Goal: Check status

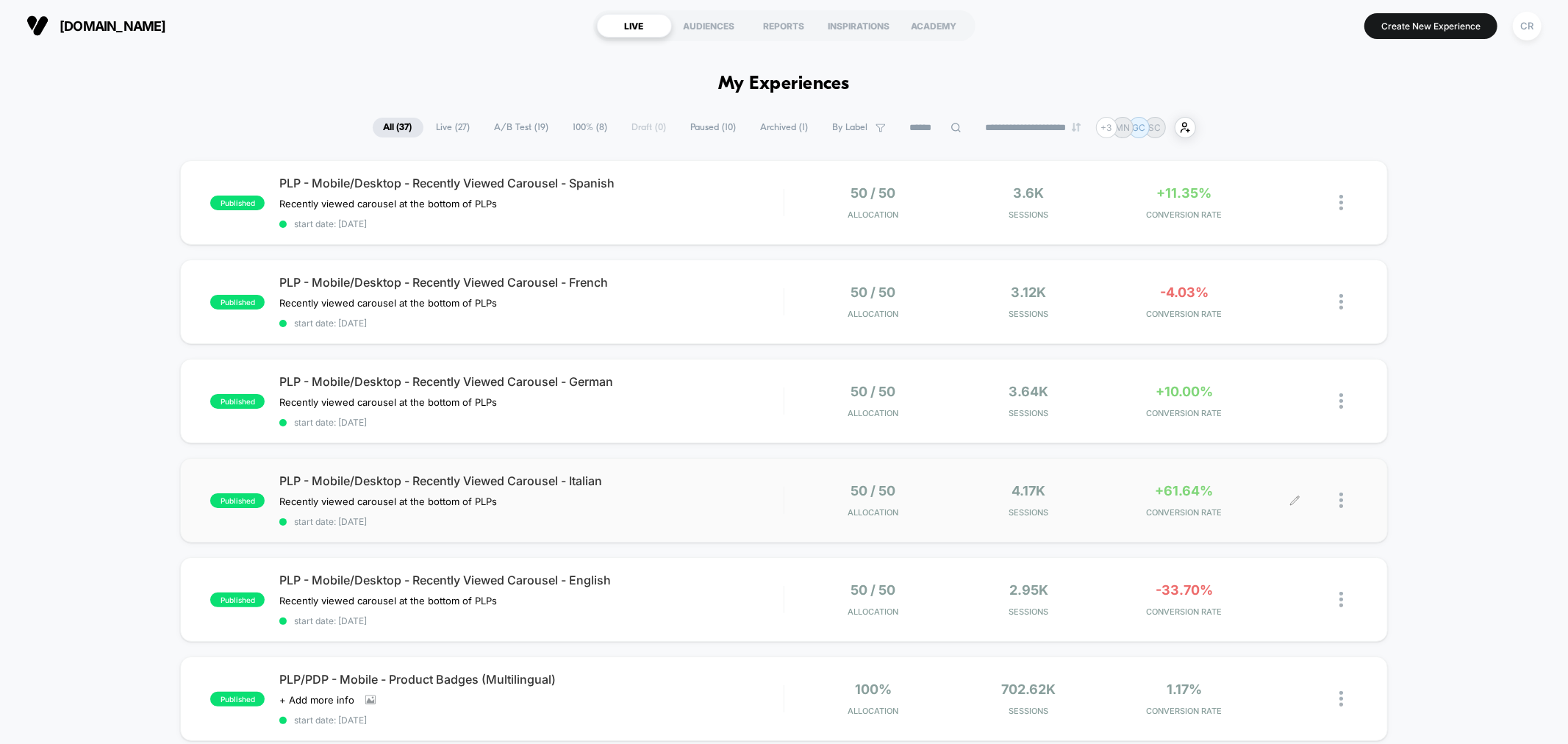
click at [1180, 491] on span "+61.64%" at bounding box center [1184, 490] width 58 height 16
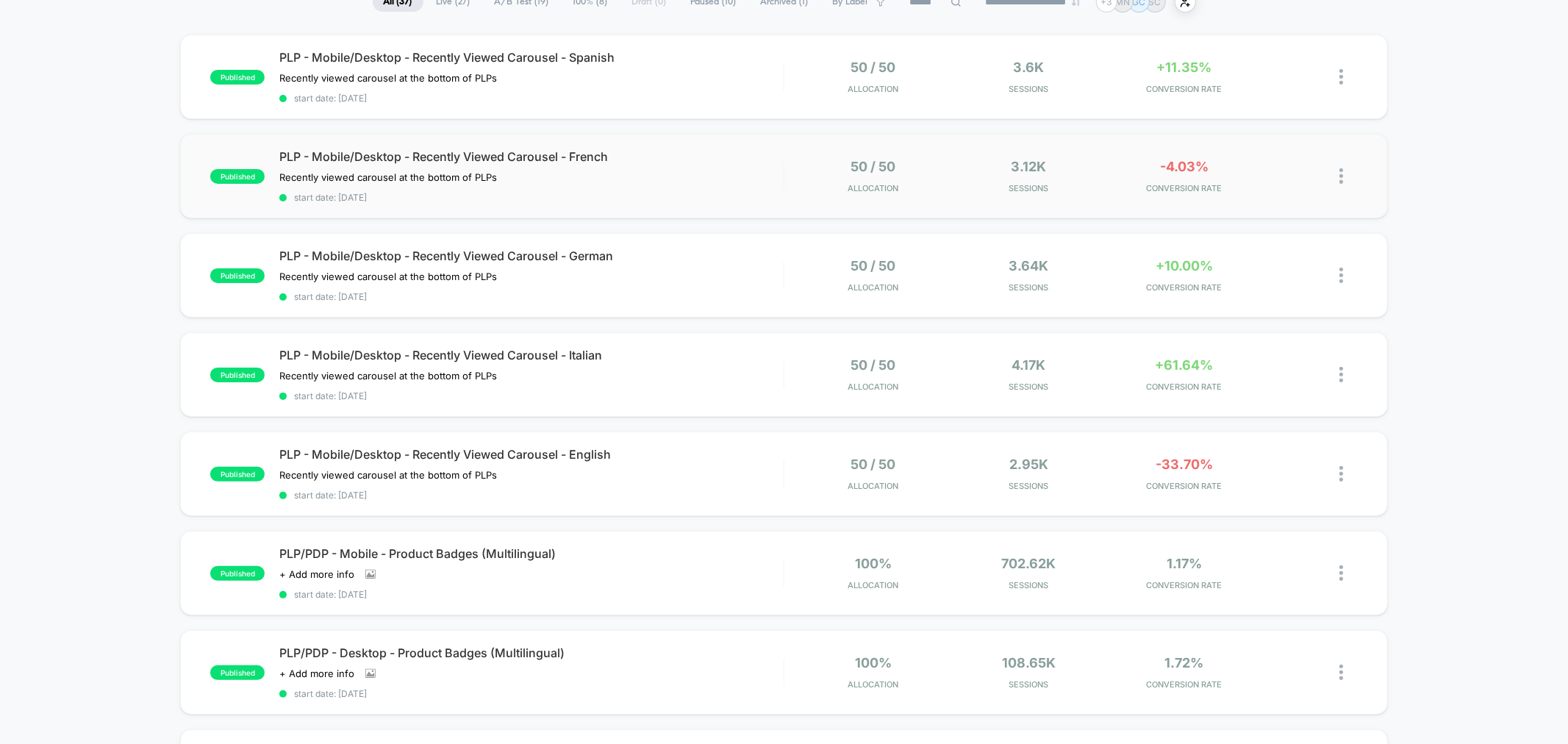
scroll to position [163, 0]
